Goal: Find contact information

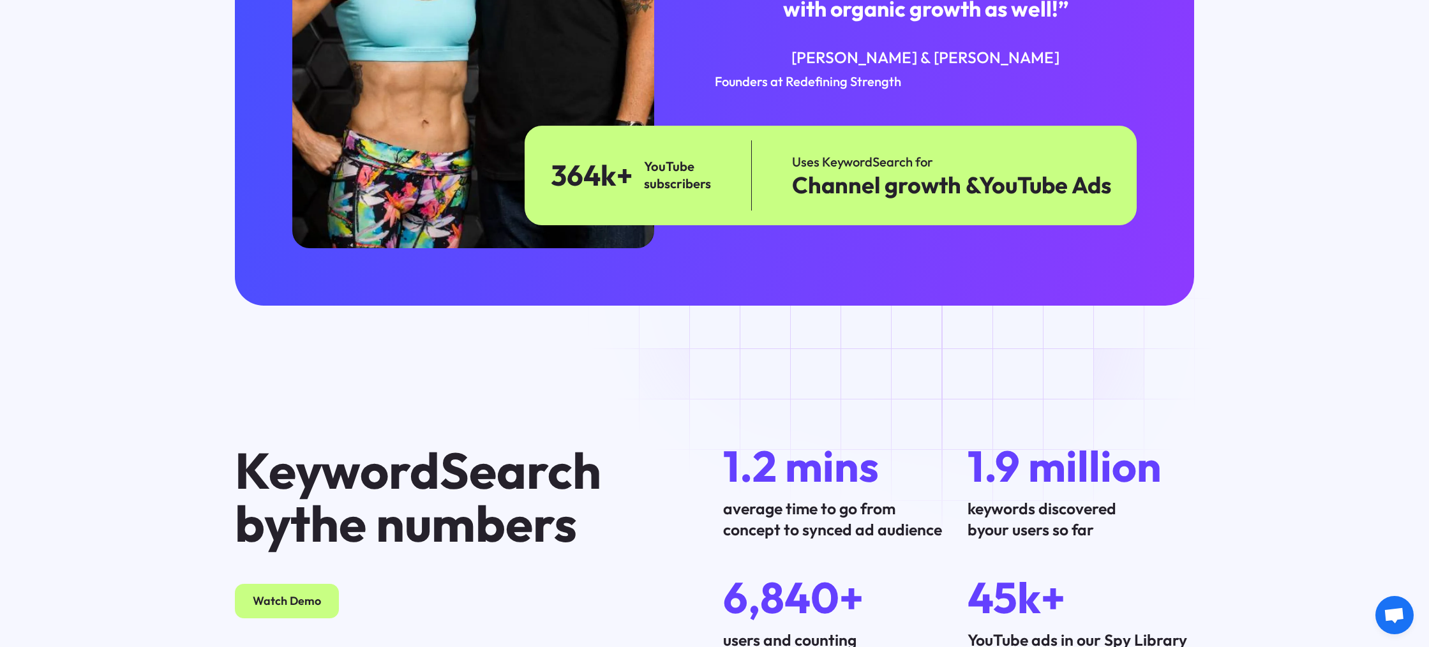
scroll to position [4976, 0]
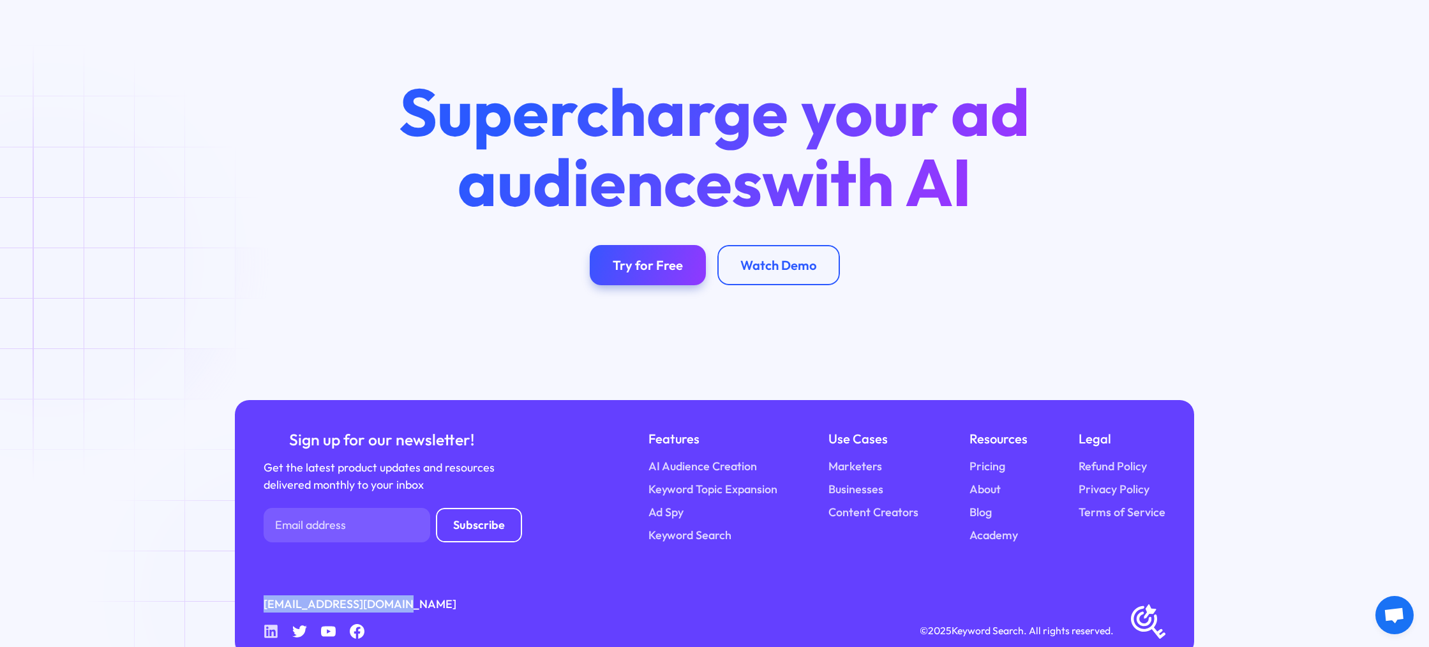
click at [271, 625] on icon at bounding box center [270, 631] width 13 height 13
click at [269, 624] on icon "Linkedin" at bounding box center [271, 631] width 15 height 15
click at [519, 595] on div "[EMAIL_ADDRESS][DOMAIN_NAME] Linkedin Twitter Youtube Facebook © 2025 Keyword S…" at bounding box center [715, 616] width 902 height 43
click at [274, 624] on icon "Linkedin" at bounding box center [271, 631] width 15 height 15
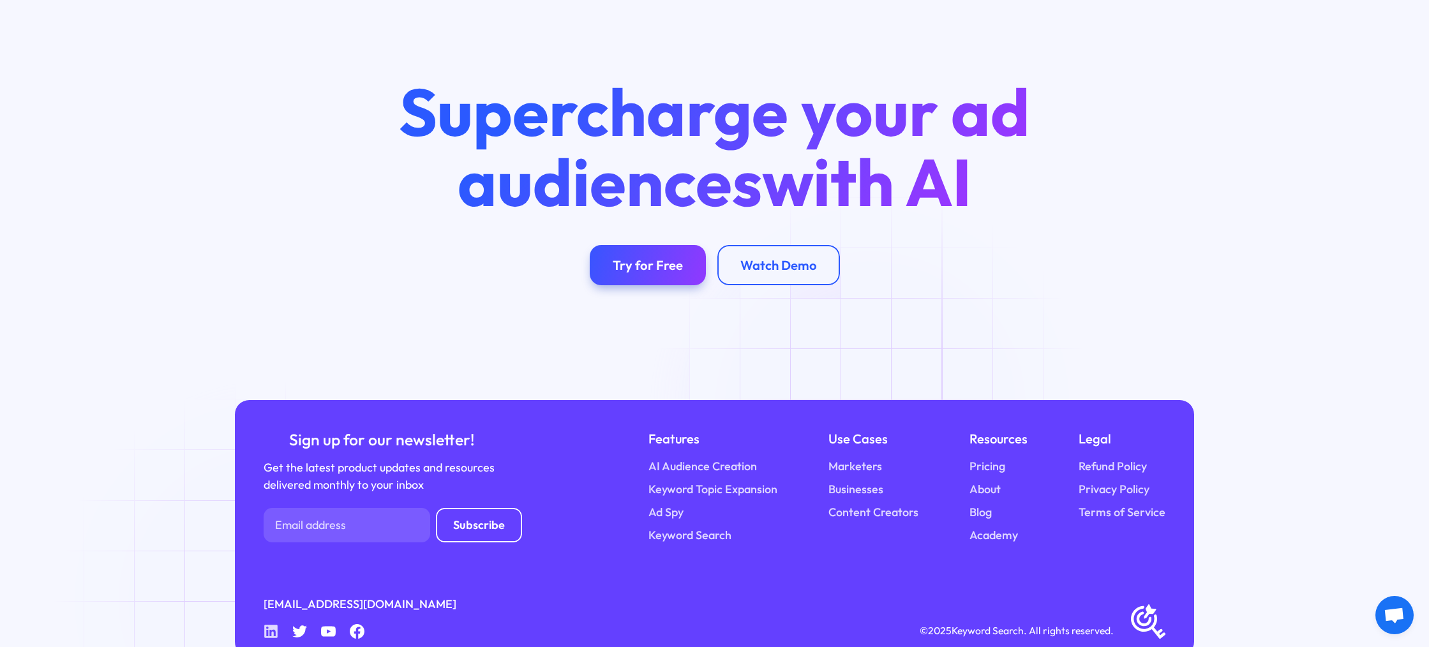
click at [274, 624] on icon "Linkedin" at bounding box center [271, 631] width 15 height 15
click at [264, 625] on icon at bounding box center [270, 631] width 13 height 13
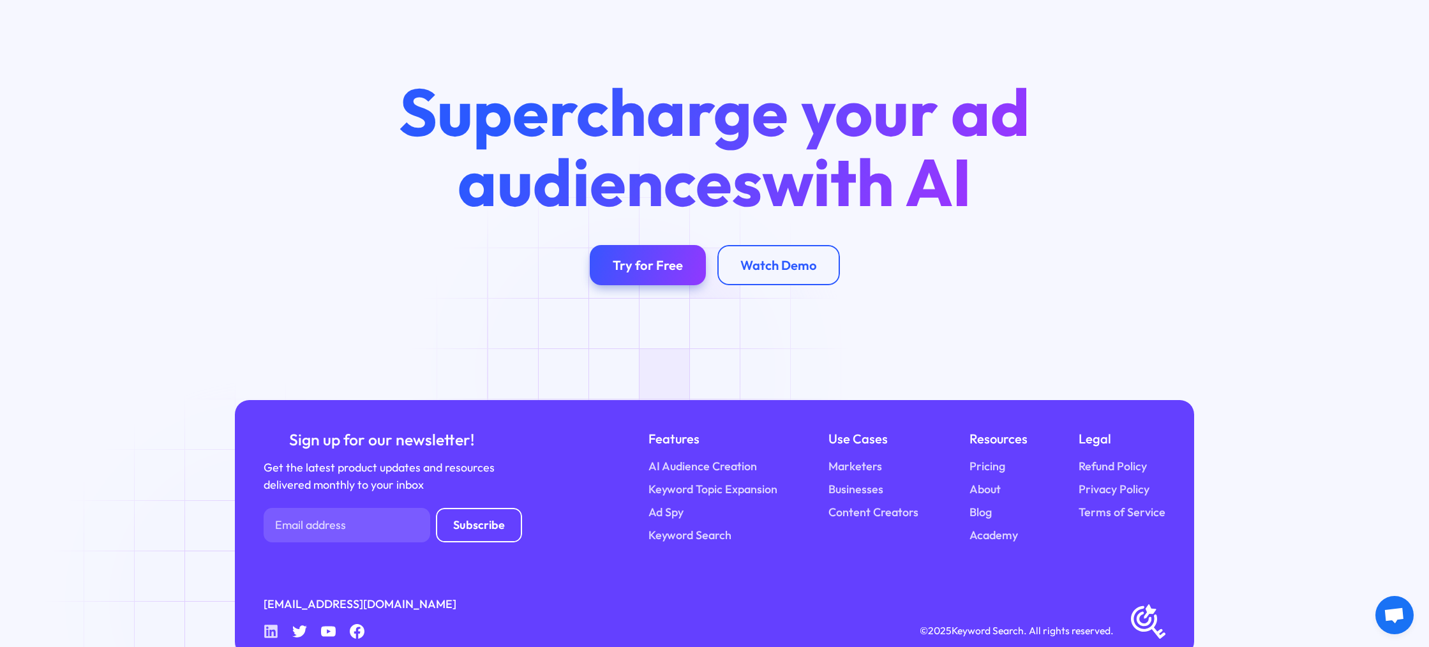
click at [264, 625] on icon at bounding box center [270, 631] width 13 height 13
drag, startPoint x: 264, startPoint y: 602, endPoint x: 297, endPoint y: 604, distance: 33.2
click at [264, 625] on icon at bounding box center [270, 631] width 13 height 13
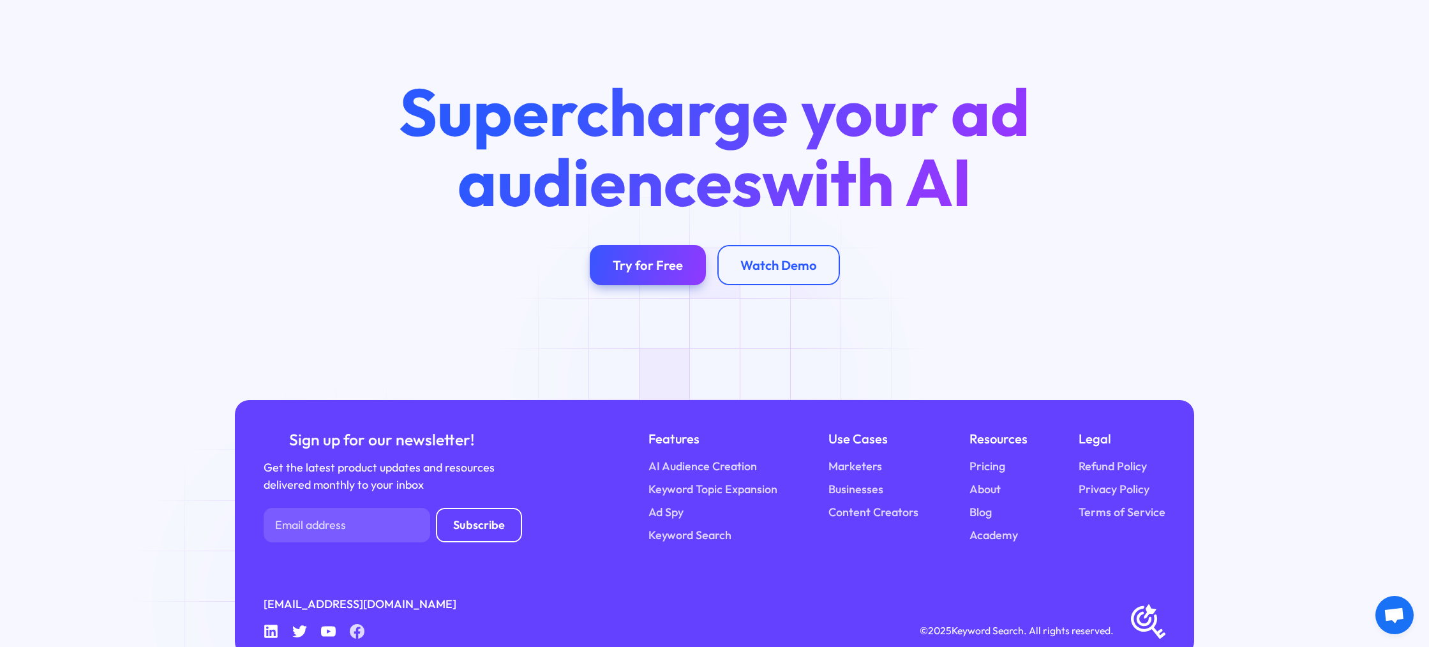
click at [351, 624] on icon at bounding box center [357, 631] width 15 height 15
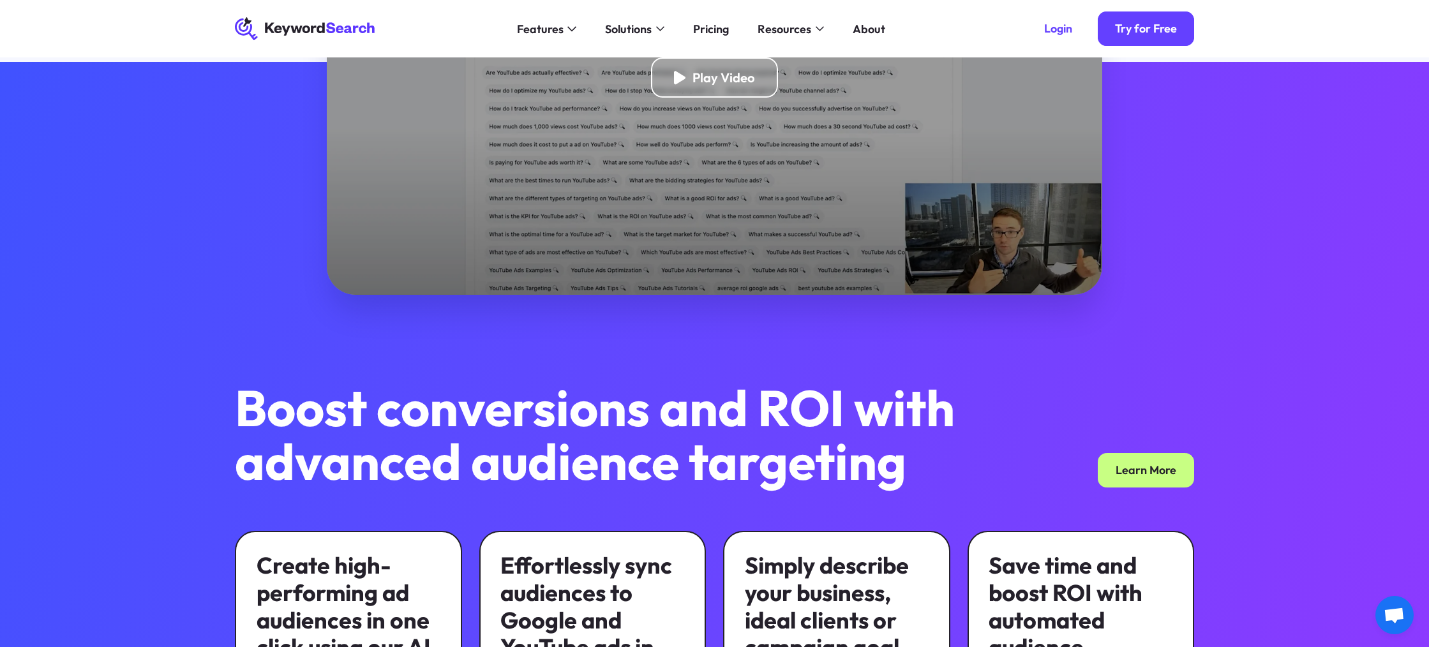
scroll to position [0, 0]
